Goal: Task Accomplishment & Management: Complete application form

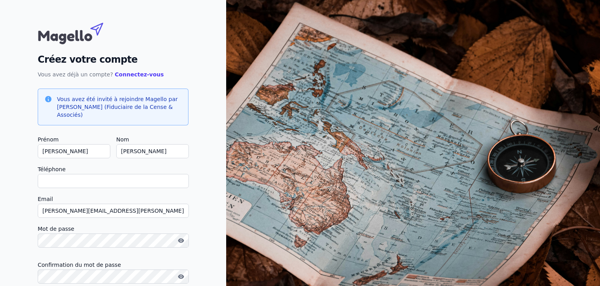
click at [89, 182] on input "Téléphone" at bounding box center [113, 181] width 151 height 14
type input "[PHONE_NUMBER]"
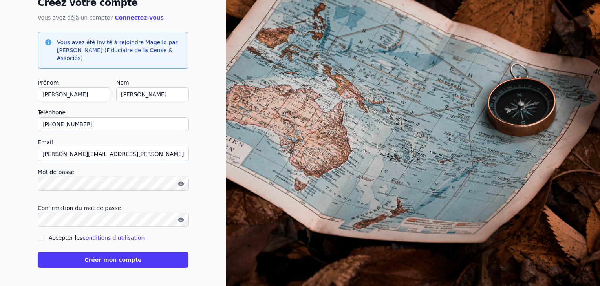
scroll to position [57, 0]
click at [111, 261] on button "Créer mon compte" at bounding box center [113, 260] width 151 height 16
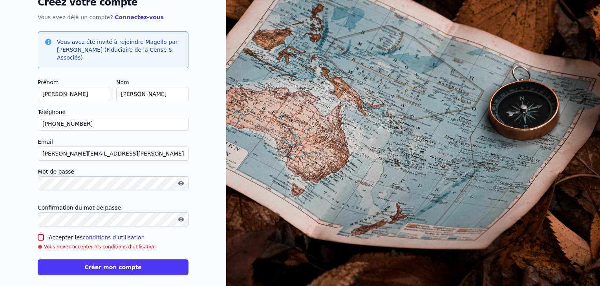
click at [42, 239] on input "Accepter les conditions d'utilisation" at bounding box center [41, 238] width 6 height 6
checkbox input "true"
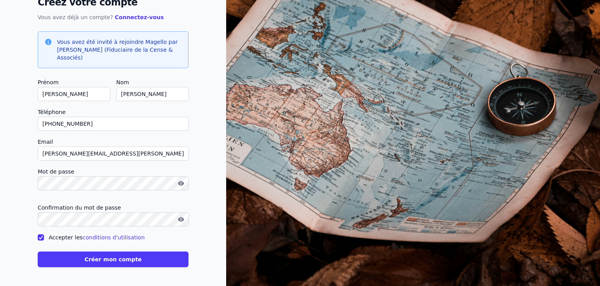
click at [109, 257] on button "Créer mon compte" at bounding box center [113, 260] width 151 height 16
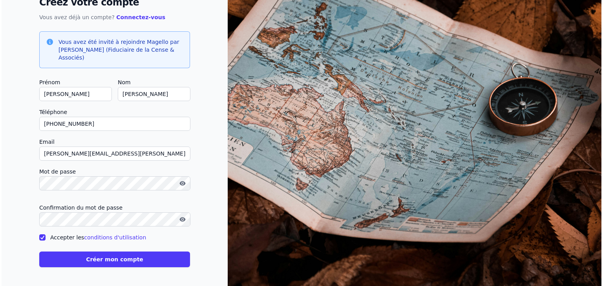
scroll to position [0, 0]
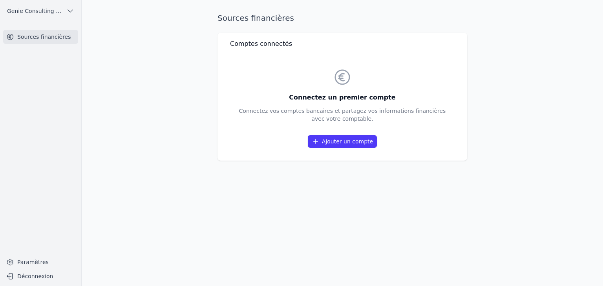
click at [335, 143] on link "Ajouter un compte" at bounding box center [342, 141] width 69 height 13
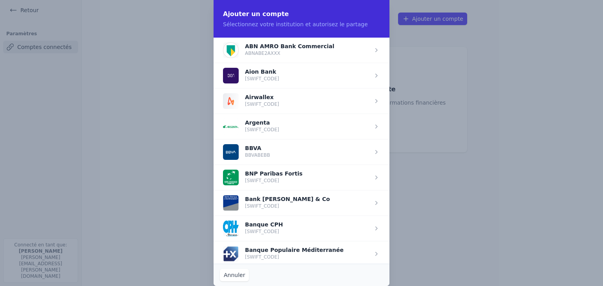
click at [264, 173] on span "button" at bounding box center [301, 178] width 176 height 26
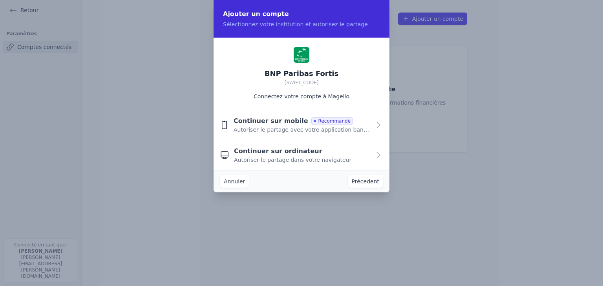
click at [282, 128] on span "Autoriser le partage avec votre application bancaire" at bounding box center [301, 130] width 137 height 8
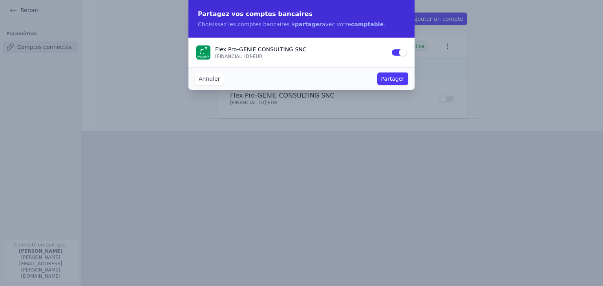
click at [388, 78] on button "Partager" at bounding box center [392, 79] width 31 height 13
